Goal: Information Seeking & Learning: Find specific fact

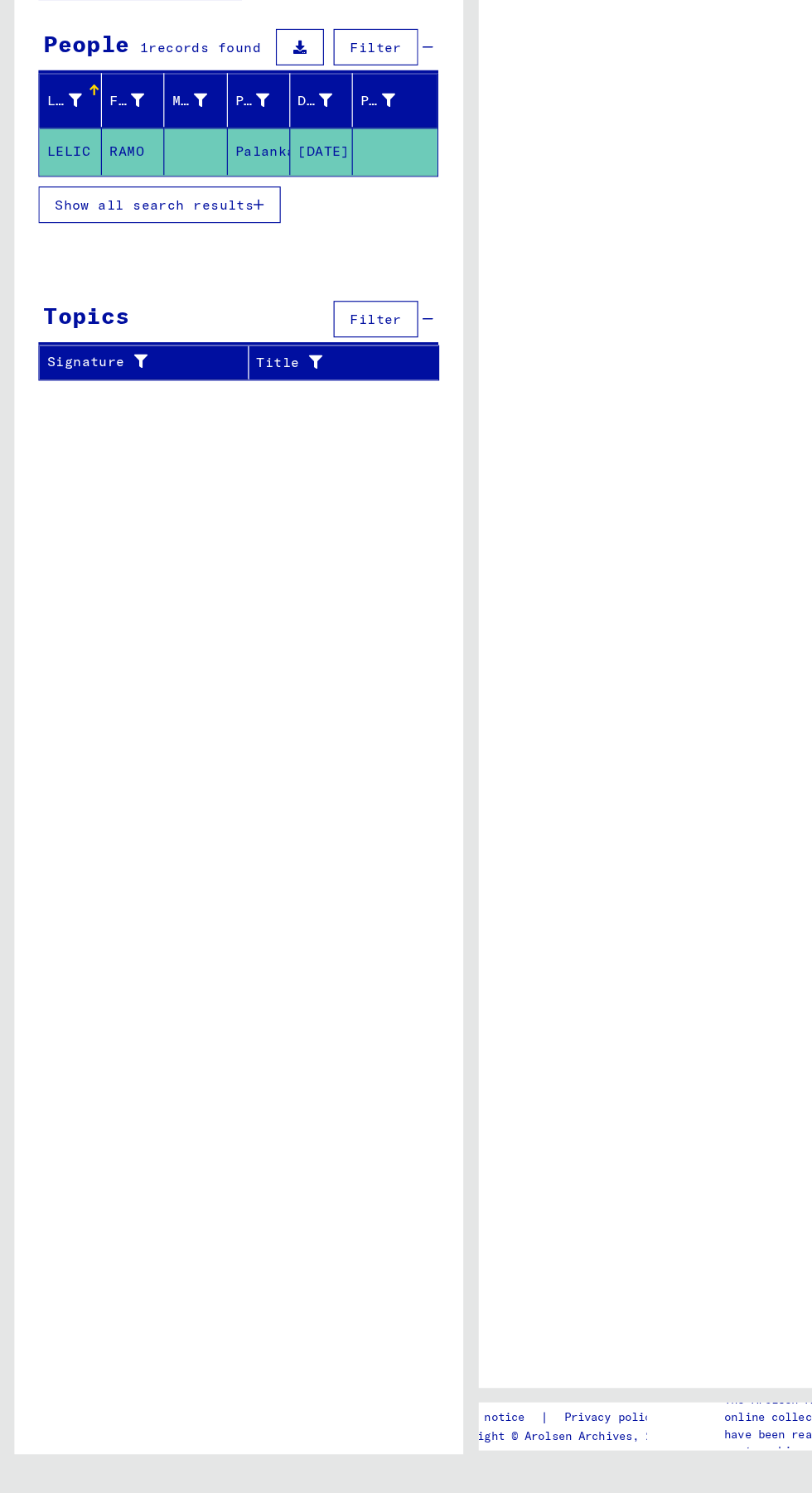
type input "*****"
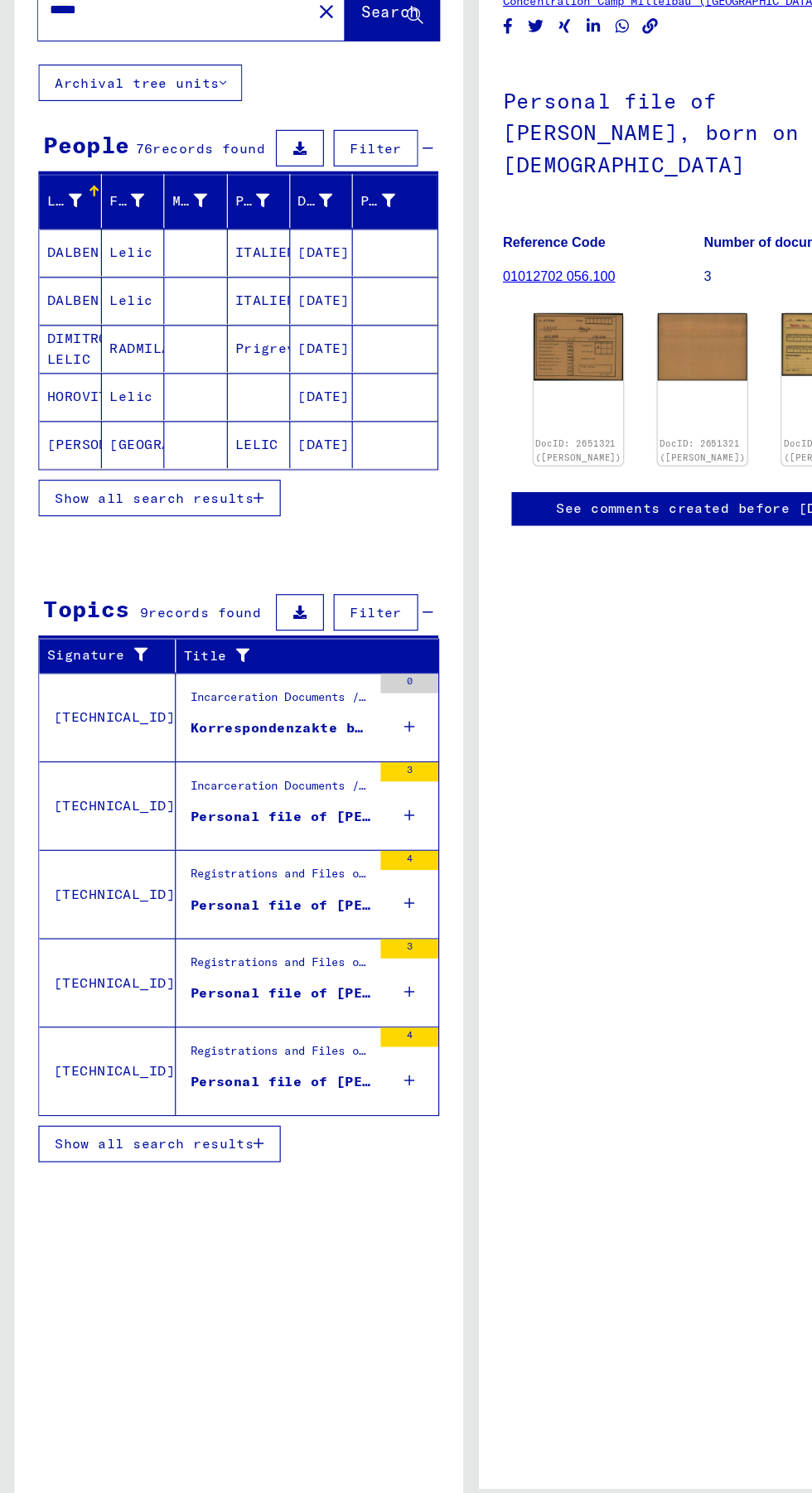
click at [175, 546] on span "Show all search results" at bounding box center [133, 548] width 172 height 15
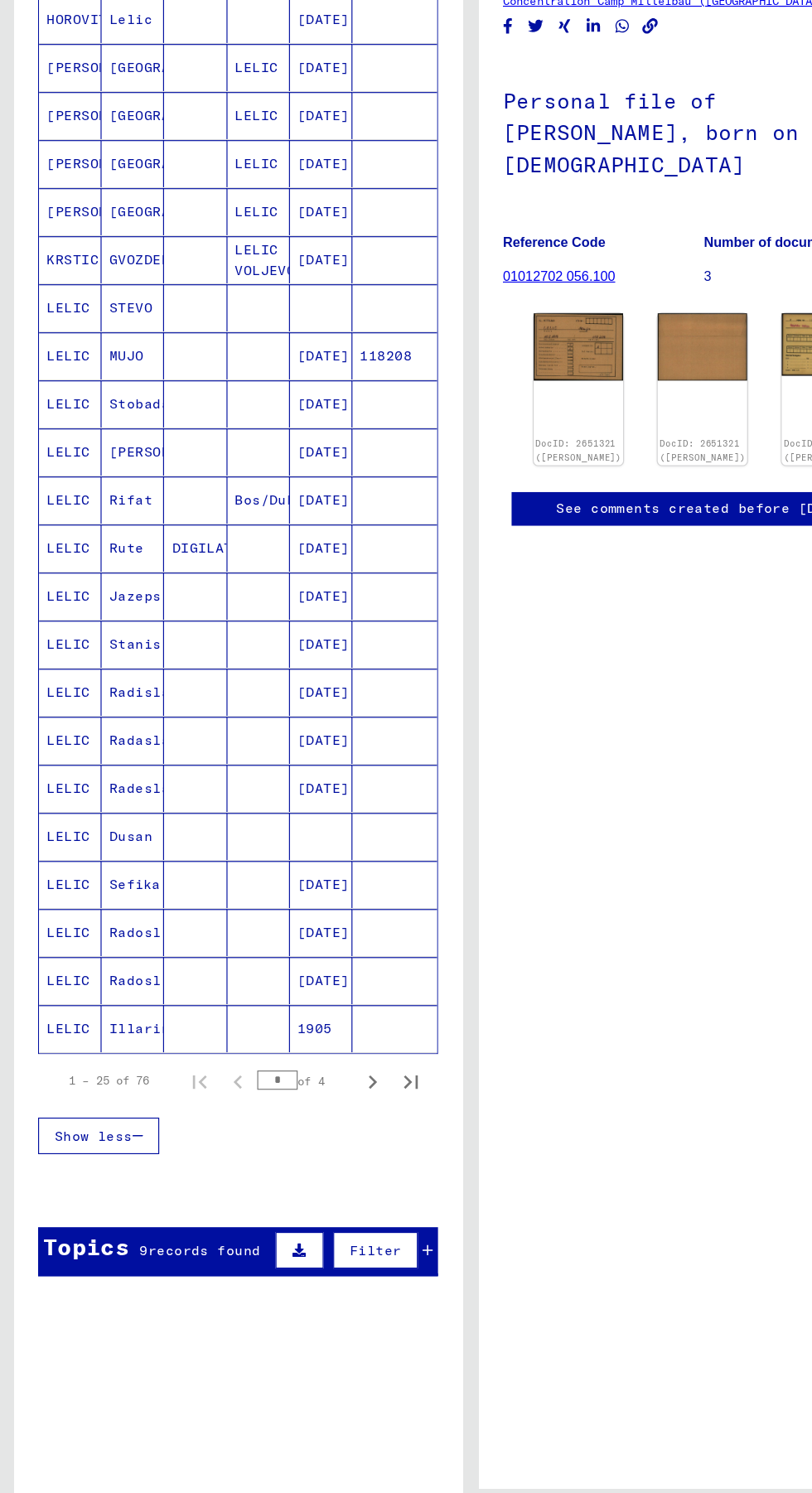
scroll to position [373, 0]
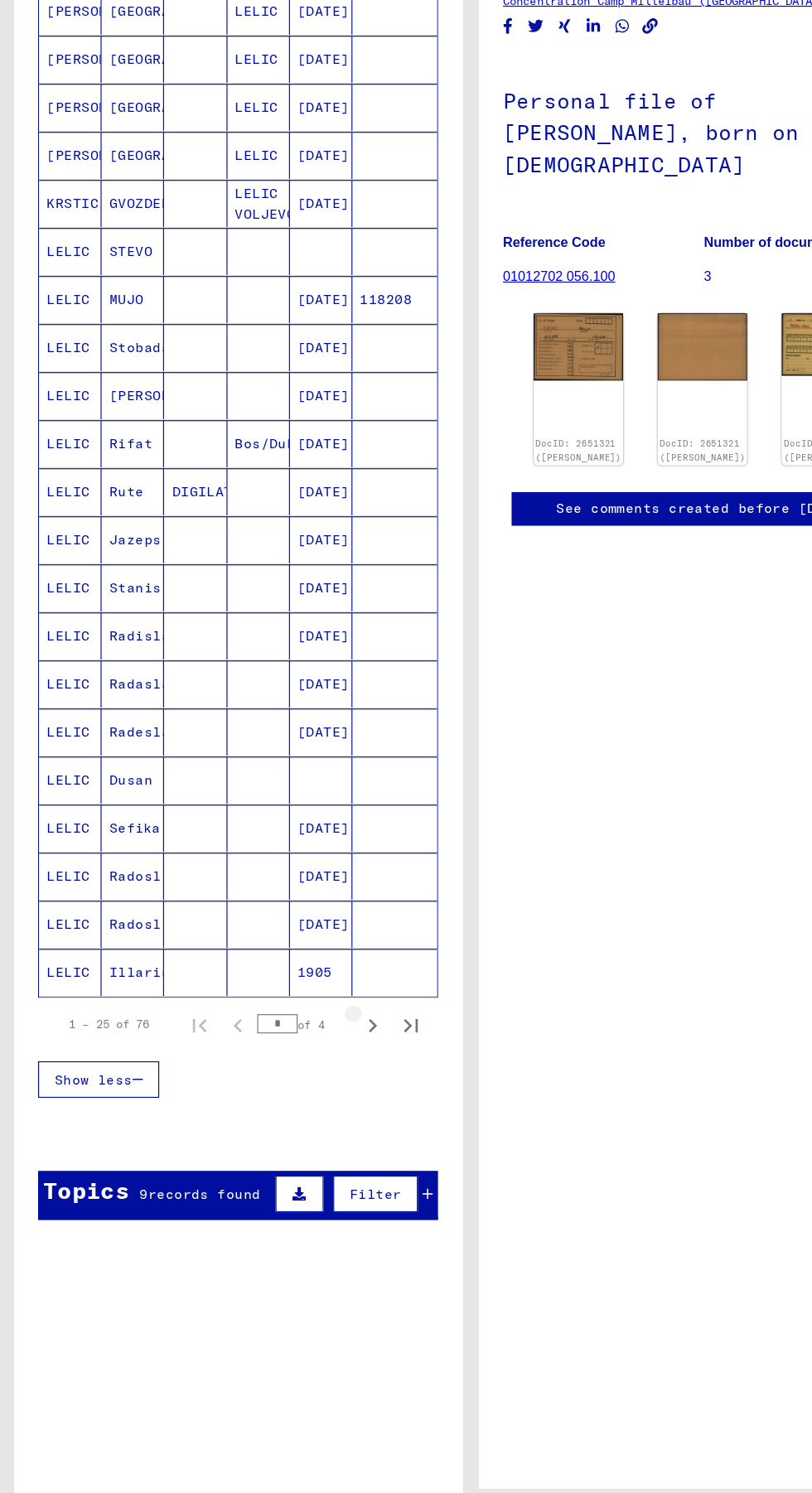
click at [321, 991] on icon "Next page" at bounding box center [321, 1002] width 23 height 23
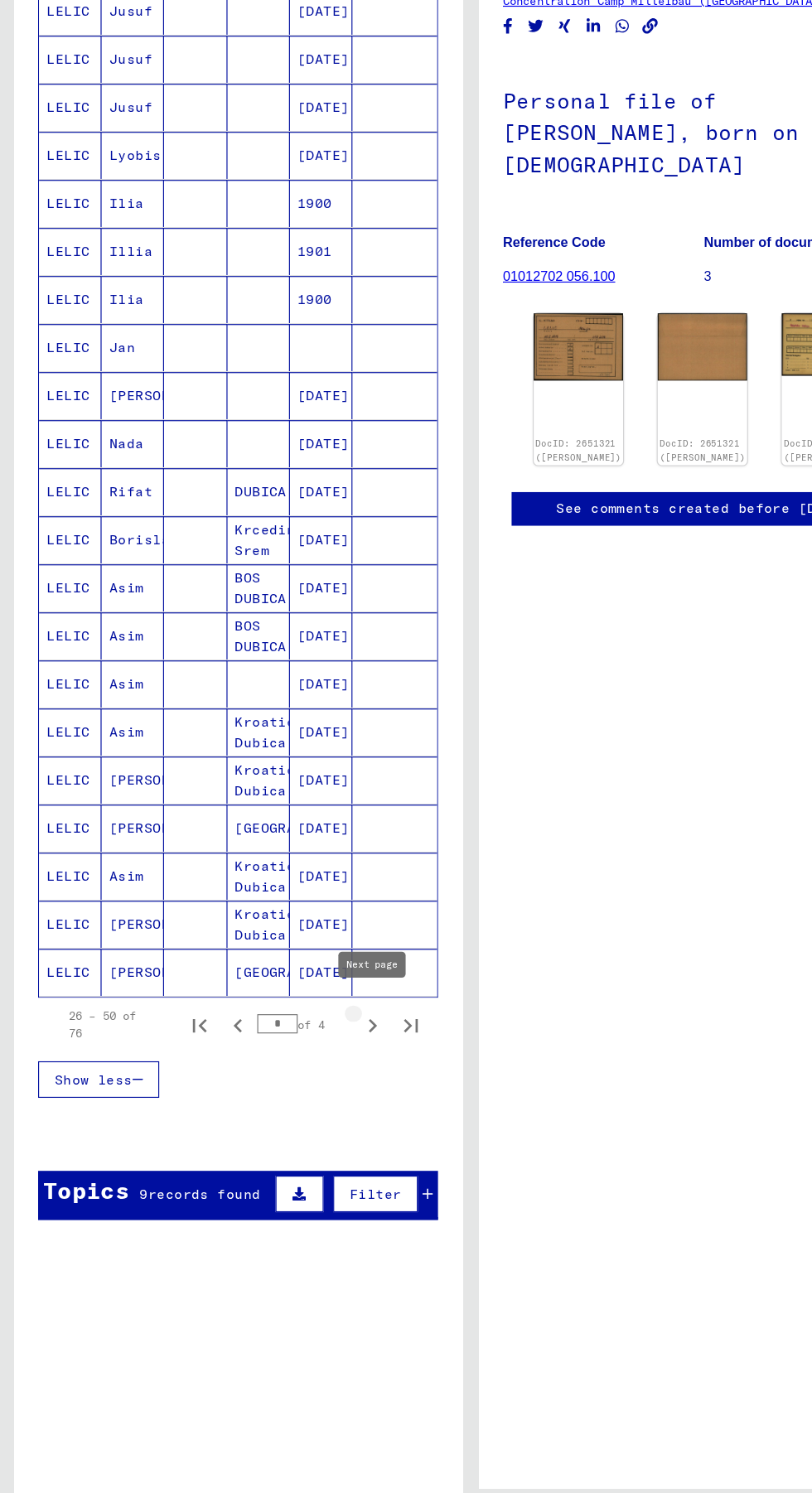
click at [321, 991] on icon "Next page" at bounding box center [321, 1002] width 23 height 23
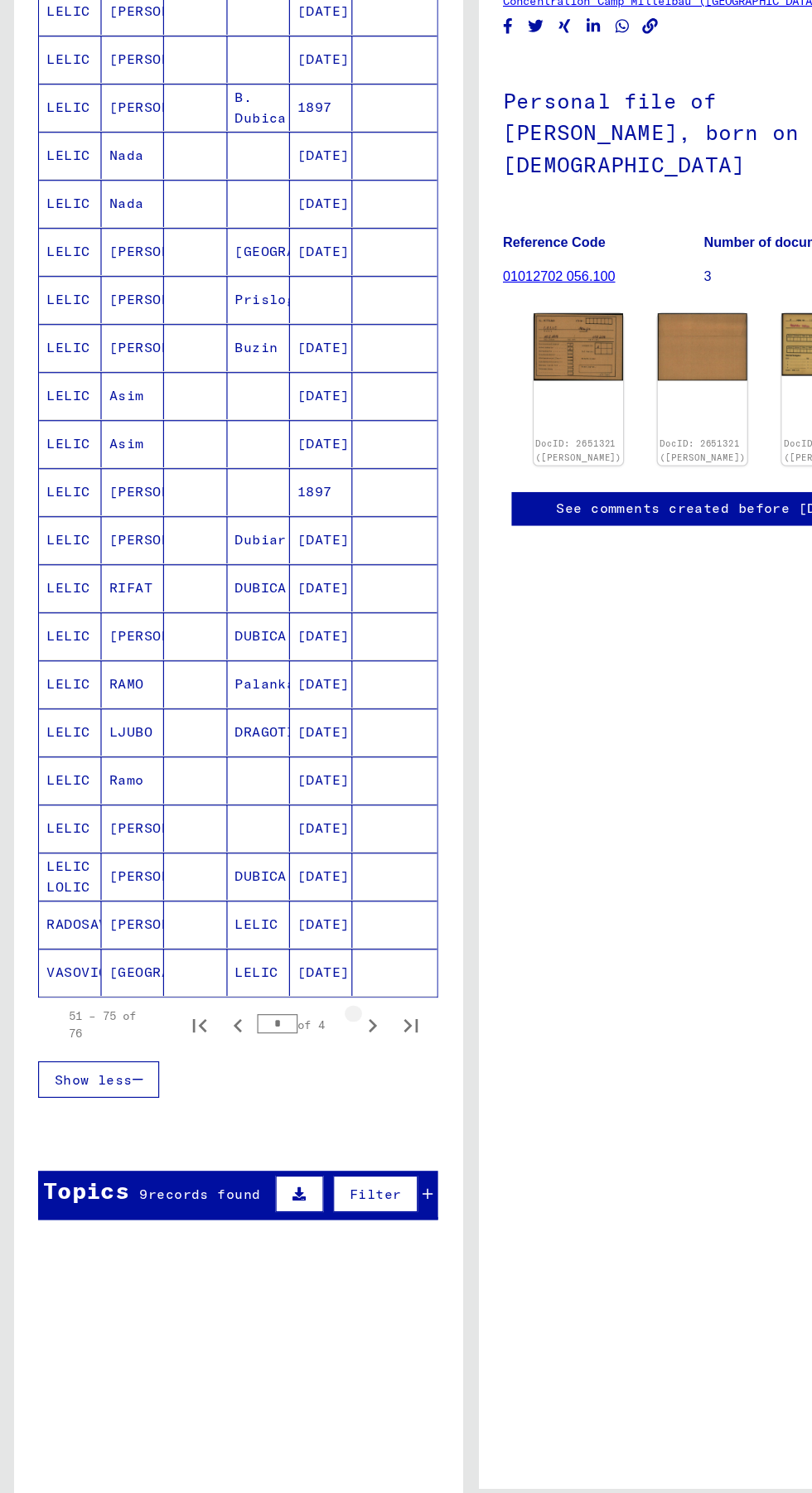
click at [321, 991] on icon "Next page" at bounding box center [321, 1002] width 23 height 23
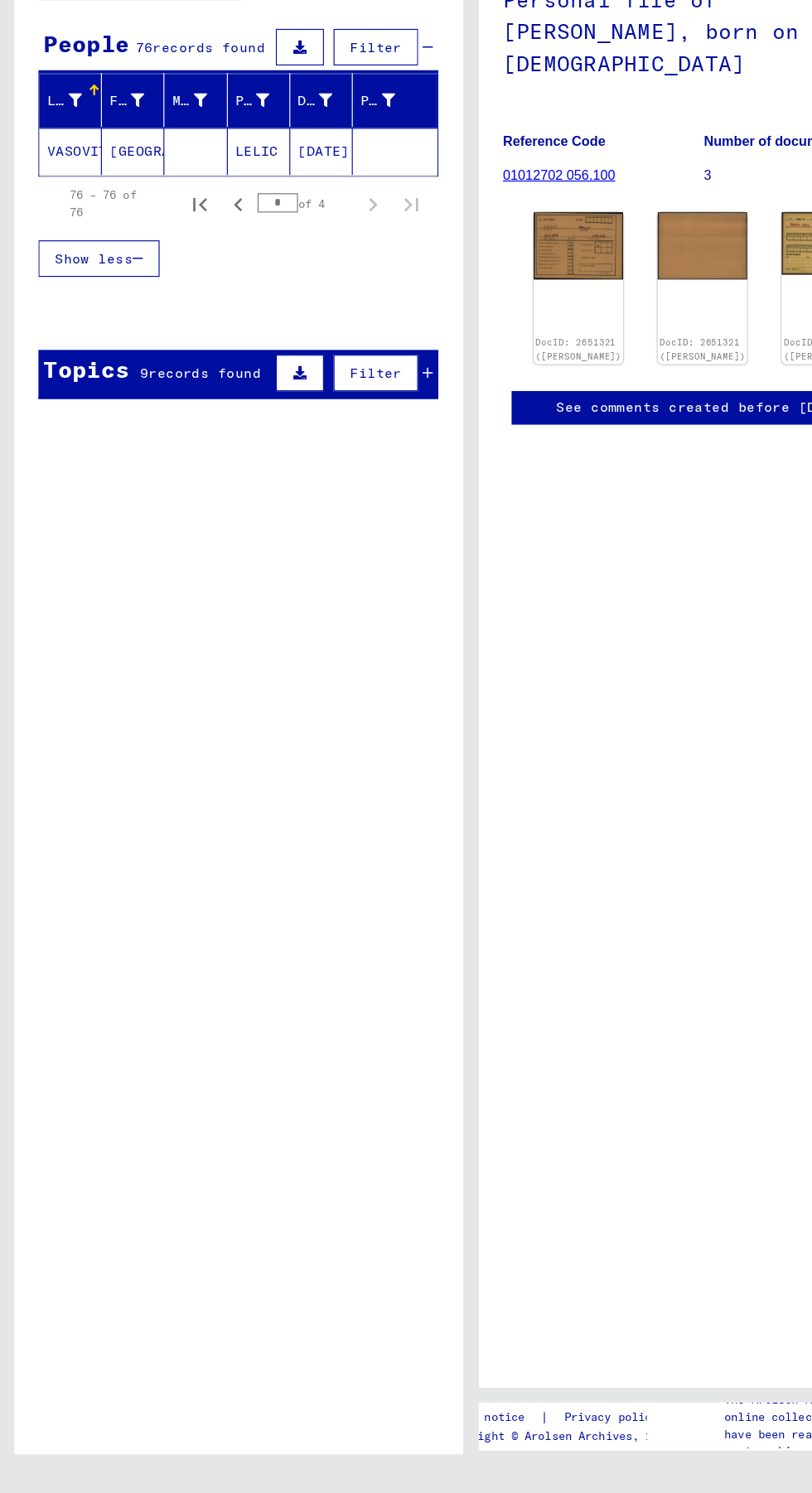
scroll to position [0, 0]
click at [204, 381] on icon "Previous page" at bounding box center [205, 381] width 7 height 12
type input "*"
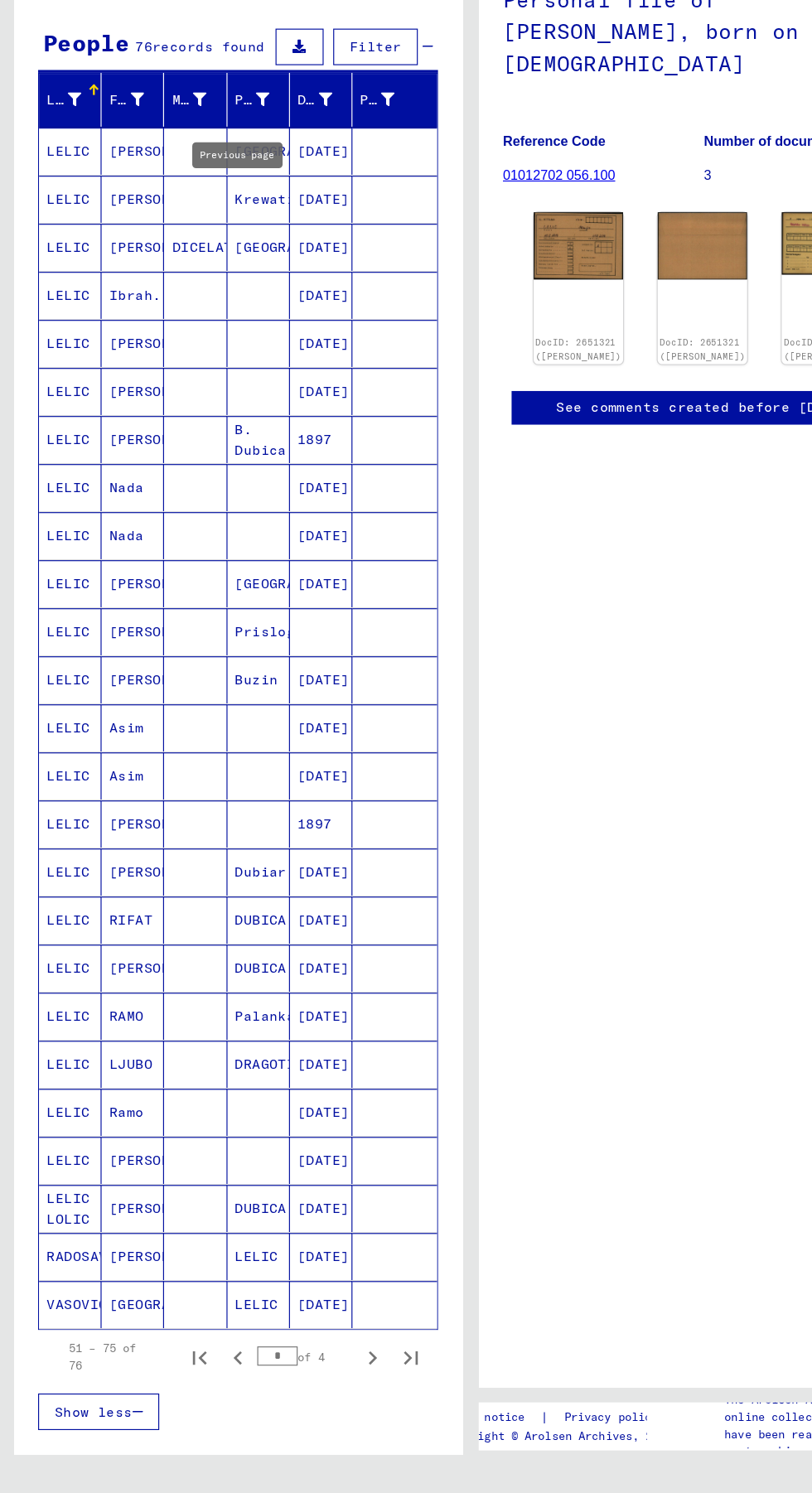
click at [307, 1154] on mat-cell at bounding box center [340, 1164] width 73 height 40
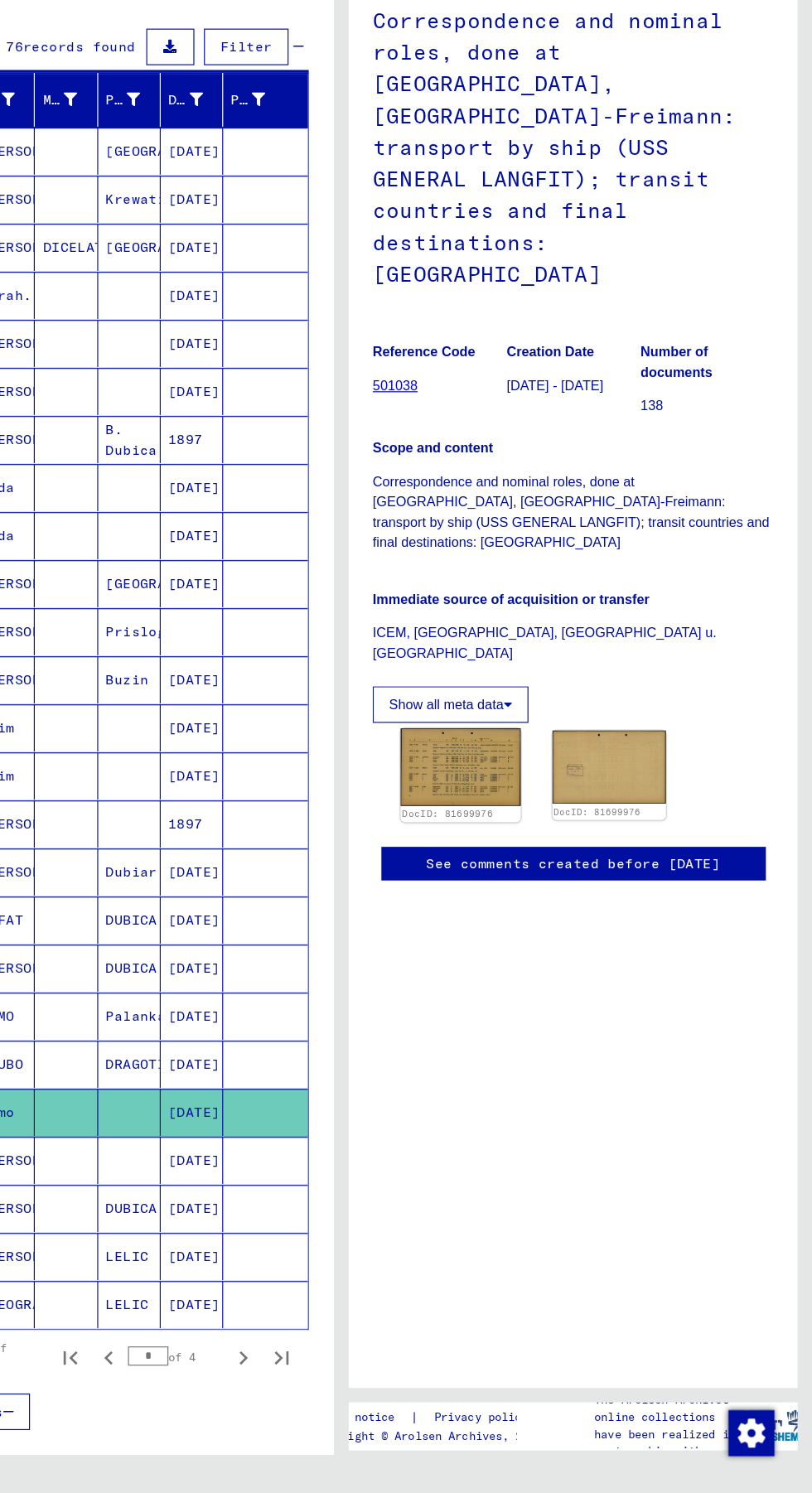
click at [538, 833] on img at bounding box center [508, 866] width 103 height 67
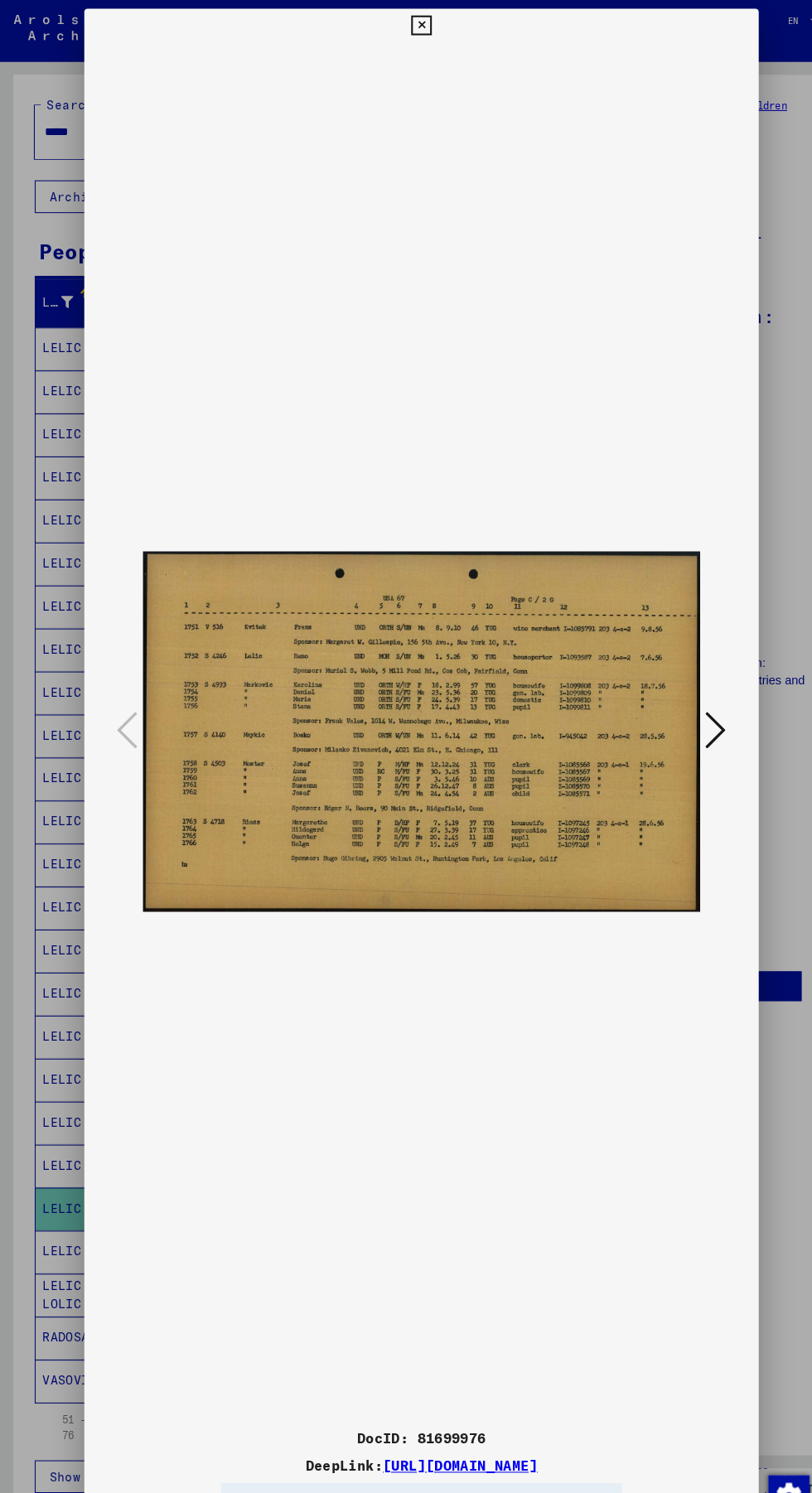
click at [149, 715] on img at bounding box center [406, 705] width 536 height 1328
click at [55, 1315] on div at bounding box center [406, 746] width 812 height 1493
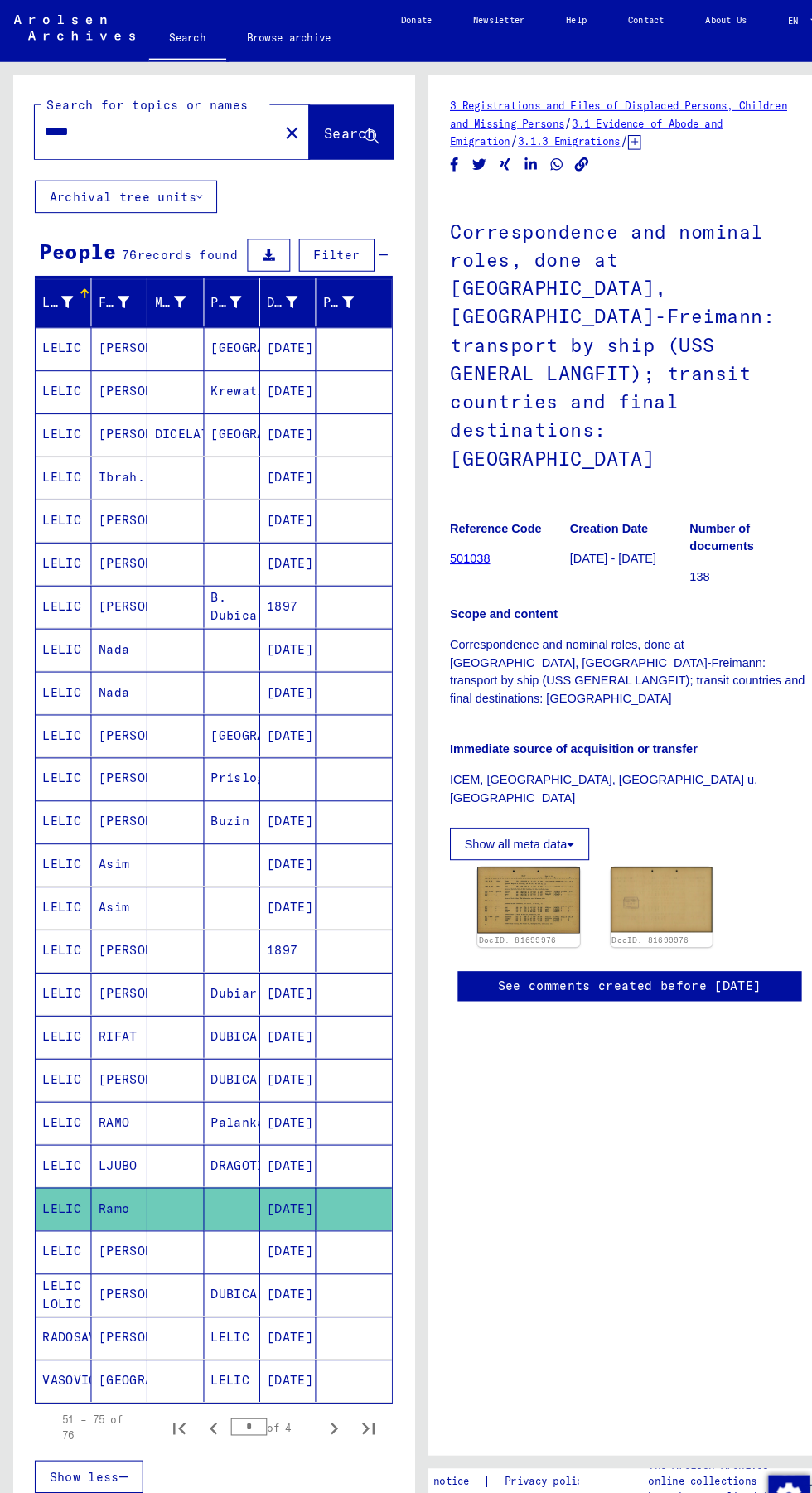
click at [193, 1086] on mat-cell at bounding box center [168, 1081] width 54 height 40
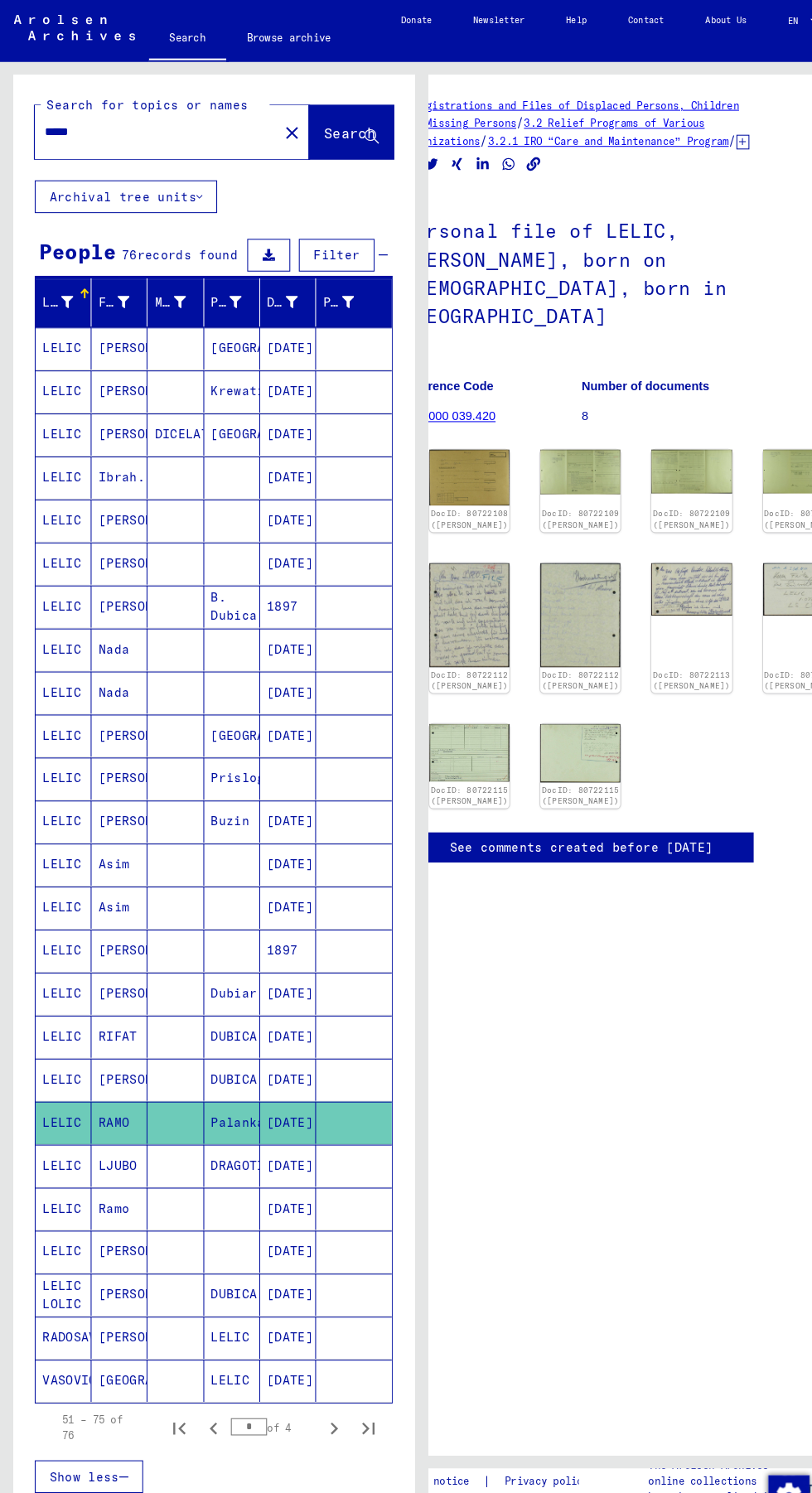
scroll to position [0, 26]
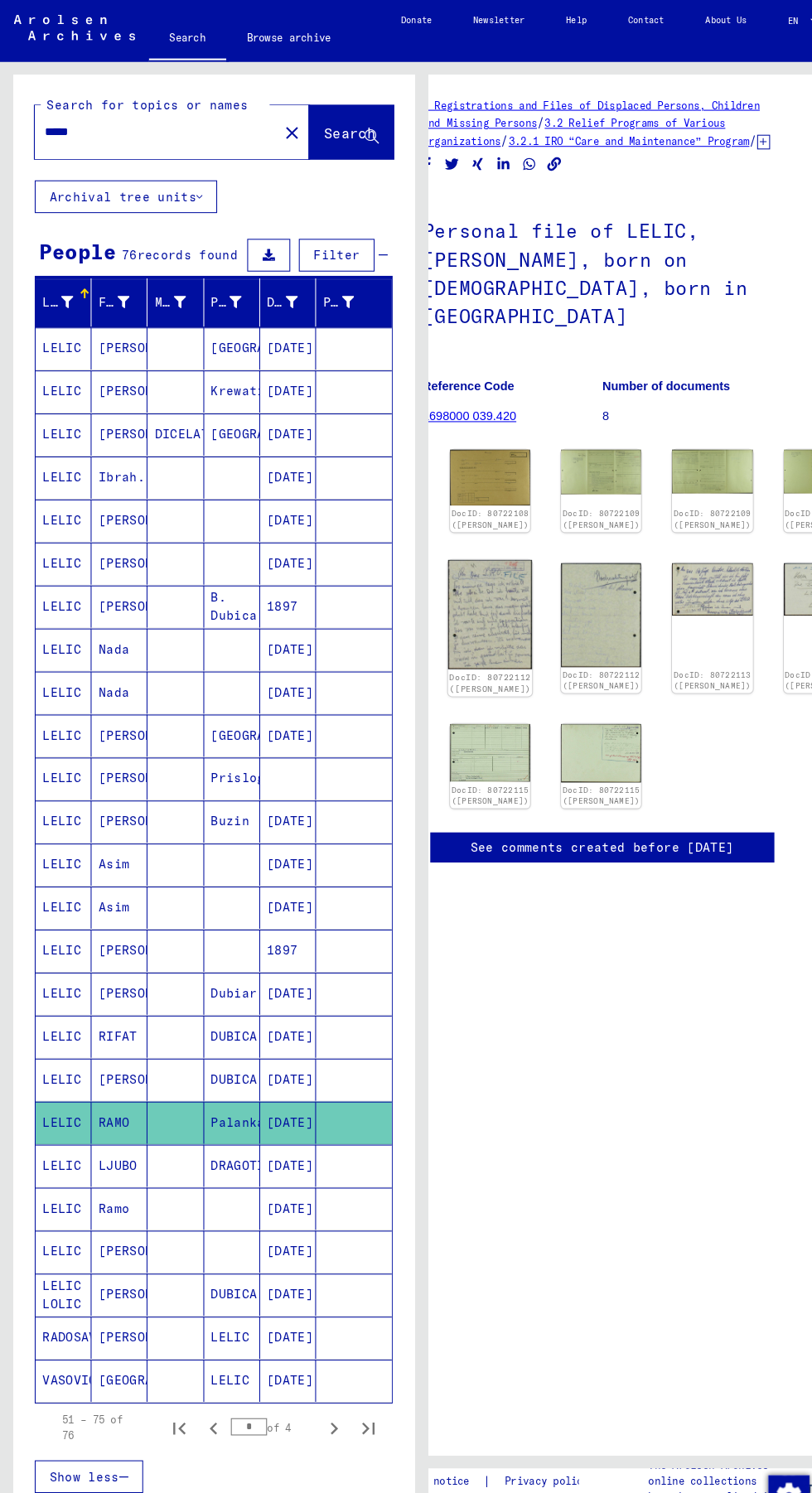
click at [460, 647] on link "DocID: 80722112 ([PERSON_NAME])" at bounding box center [472, 658] width 78 height 22
